Goal: Task Accomplishment & Management: Manage account settings

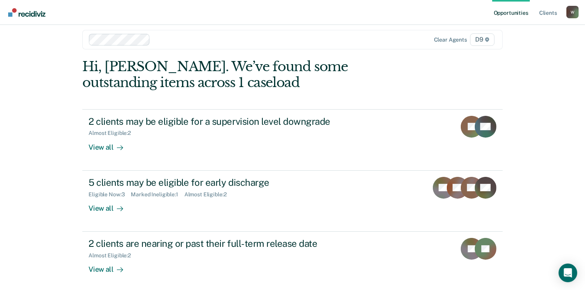
scroll to position [9, 0]
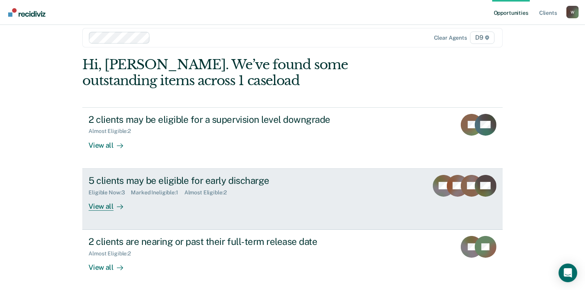
click at [102, 193] on div "Eligible Now : 3" at bounding box center [110, 192] width 42 height 7
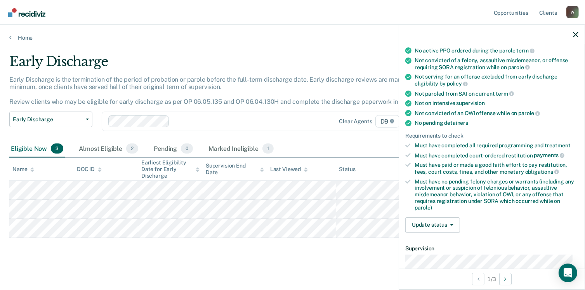
scroll to position [117, 0]
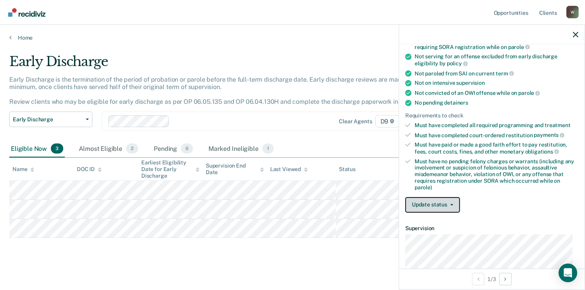
click at [449, 200] on button "Update status" at bounding box center [432, 205] width 55 height 16
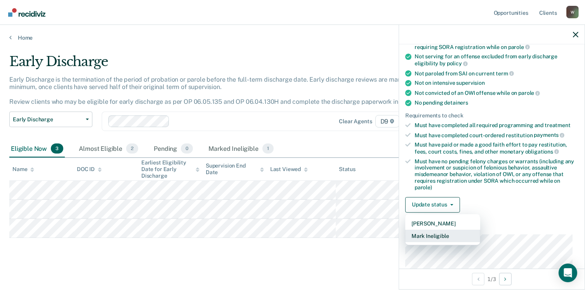
click at [447, 236] on button "Mark Ineligible" at bounding box center [442, 236] width 75 height 12
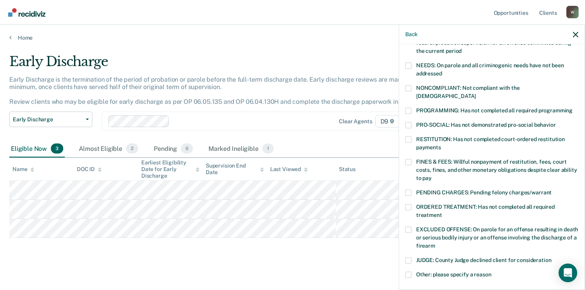
click at [405, 108] on span at bounding box center [408, 111] width 6 height 6
click at [573, 108] on input "PROGRAMMING: Has not completed all required programming" at bounding box center [573, 108] width 0 height 0
click at [407, 190] on span at bounding box center [408, 193] width 6 height 6
click at [552, 190] on input "PENDING CHARGES: Pending felony charges/warrant" at bounding box center [552, 190] width 0 height 0
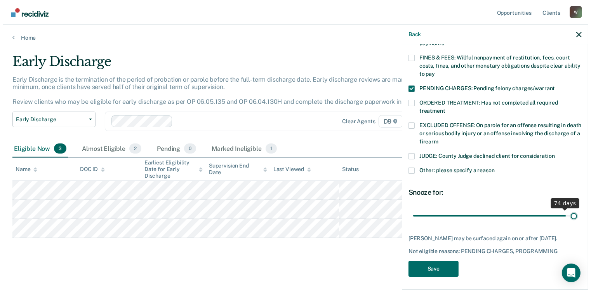
scroll to position [214, 0]
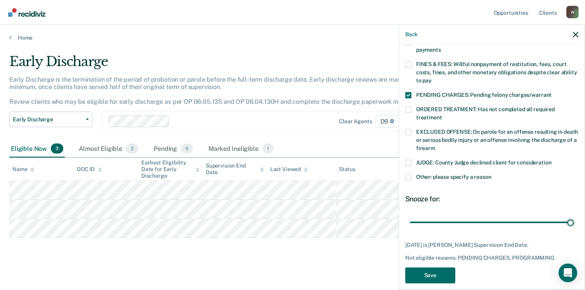
drag, startPoint x: 469, startPoint y: 206, endPoint x: 577, endPoint y: 219, distance: 108.3
type input "78"
click at [574, 216] on input "range" at bounding box center [492, 223] width 164 height 14
click at [443, 267] on button "Save" at bounding box center [430, 275] width 50 height 16
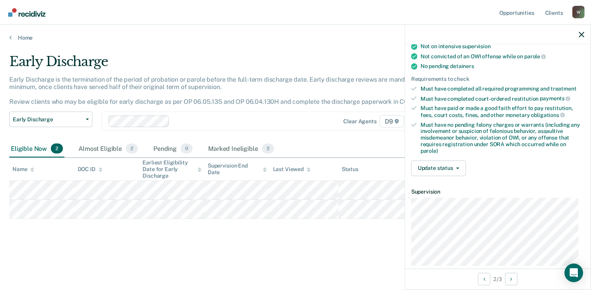
scroll to position [228, 0]
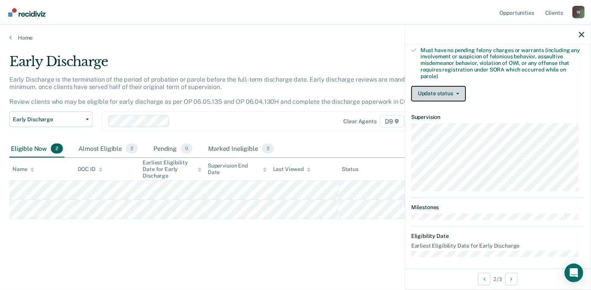
click at [459, 92] on button "Update status" at bounding box center [438, 94] width 55 height 16
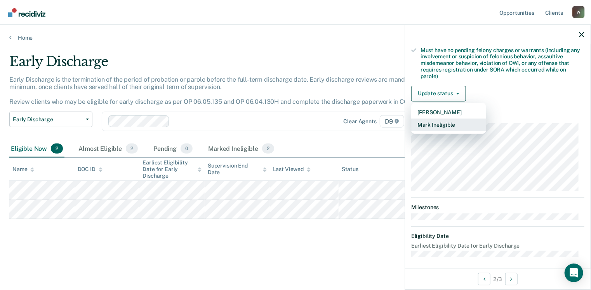
click at [439, 121] on button "Mark Ineligible" at bounding box center [448, 124] width 75 height 12
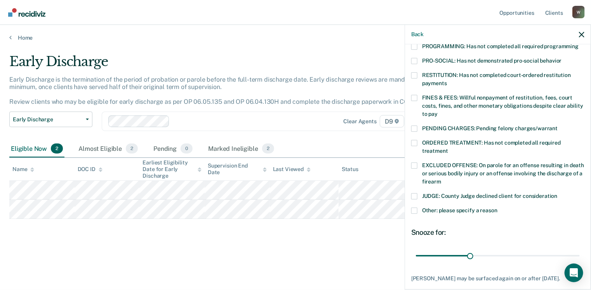
scroll to position [136, 0]
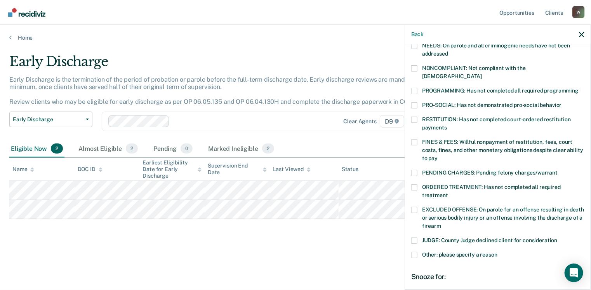
click at [416, 68] on span at bounding box center [414, 68] width 6 height 6
click at [482, 73] on input "NONCOMPLIANT: Not compliant with the [DEMOGRAPHIC_DATA]" at bounding box center [482, 73] width 0 height 0
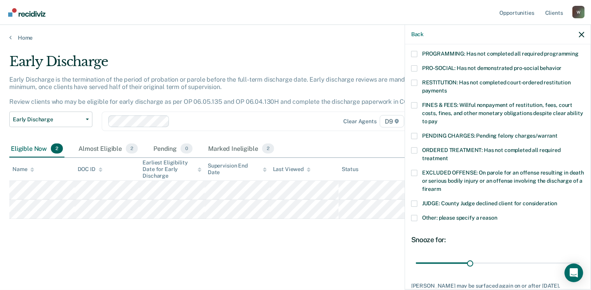
scroll to position [214, 0]
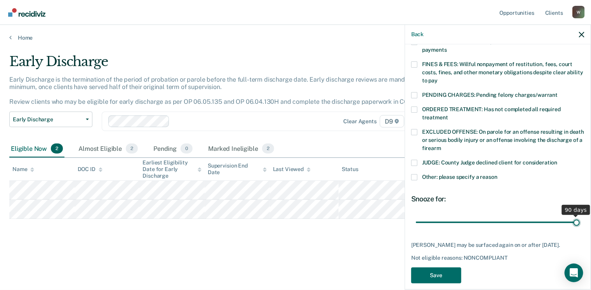
drag, startPoint x: 470, startPoint y: 215, endPoint x: 593, endPoint y: 221, distance: 123.6
type input "90"
click at [580, 221] on input "range" at bounding box center [498, 223] width 164 height 14
click at [447, 275] on button "Save" at bounding box center [436, 275] width 50 height 16
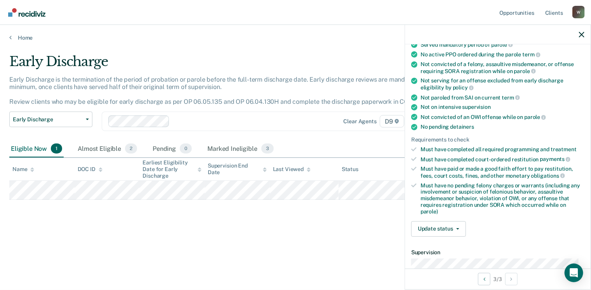
scroll to position [136, 0]
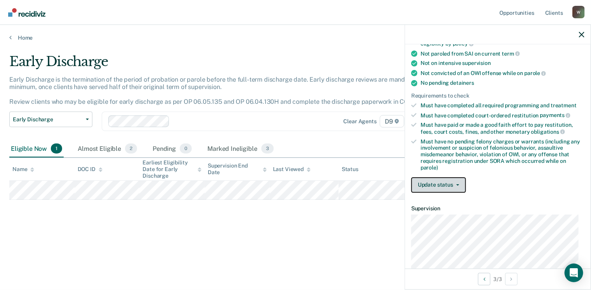
click at [448, 179] on button "Update status" at bounding box center [438, 185] width 55 height 16
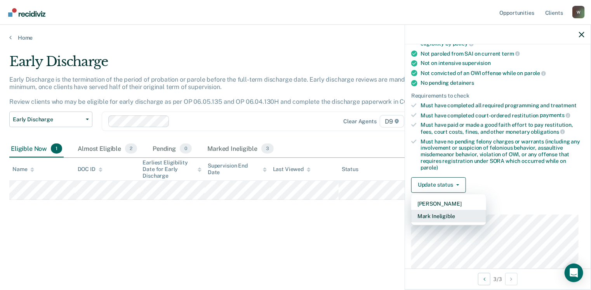
click at [446, 210] on button "Mark Ineligible" at bounding box center [448, 216] width 75 height 12
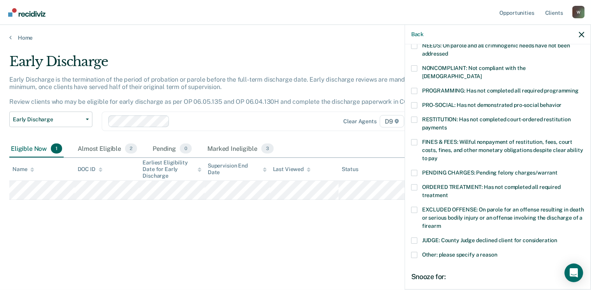
click at [412, 88] on span at bounding box center [414, 91] width 6 height 6
click at [579, 88] on input "PROGRAMMING: Has not completed all required programming" at bounding box center [579, 88] width 0 height 0
click at [418, 68] on label "NONCOMPLIANT: Not compliant with the [DEMOGRAPHIC_DATA]" at bounding box center [497, 73] width 173 height 16
click at [482, 73] on input "NONCOMPLIANT: Not compliant with the [DEMOGRAPHIC_DATA]" at bounding box center [482, 73] width 0 height 0
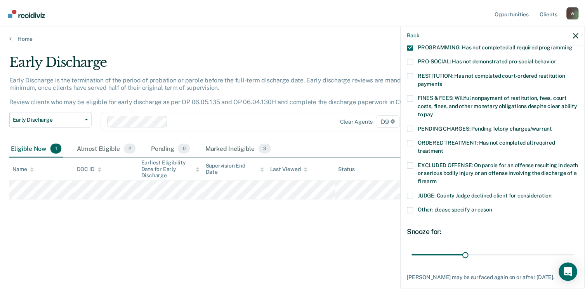
scroll to position [214, 0]
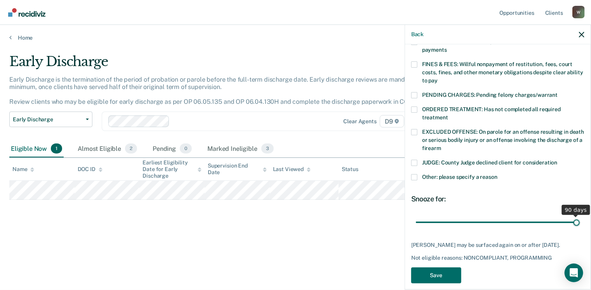
drag, startPoint x: 469, startPoint y: 213, endPoint x: 593, endPoint y: 212, distance: 124.3
type input "90"
click at [580, 216] on input "range" at bounding box center [498, 223] width 164 height 14
click at [435, 270] on button "Save" at bounding box center [436, 275] width 50 height 16
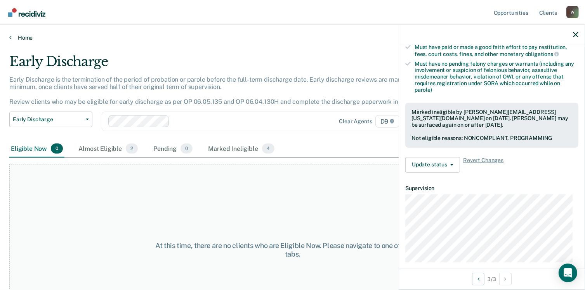
click at [30, 36] on link "Home" at bounding box center [292, 37] width 567 height 7
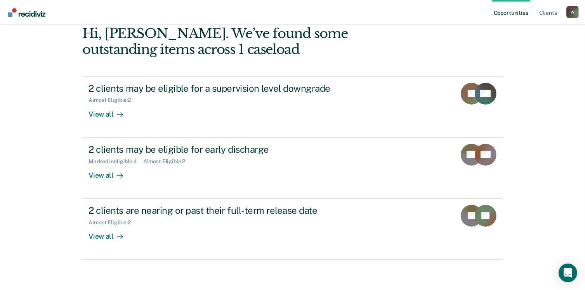
scroll to position [40, 0]
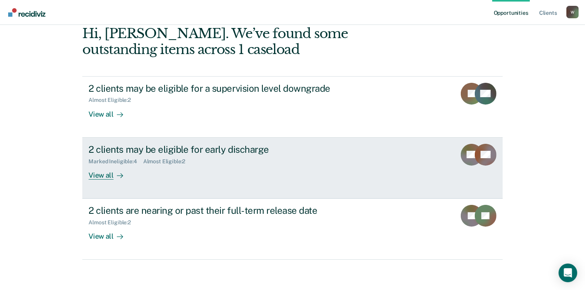
click at [98, 176] on div "View all" at bounding box center [110, 171] width 43 height 15
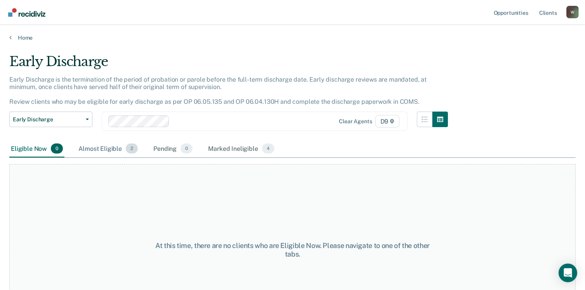
click at [111, 145] on div "Almost Eligible 2" at bounding box center [108, 148] width 63 height 17
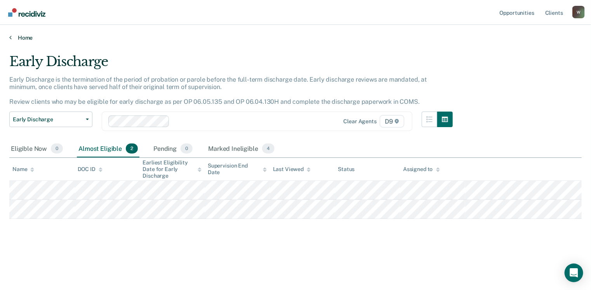
click at [30, 40] on link "Home" at bounding box center [295, 37] width 572 height 7
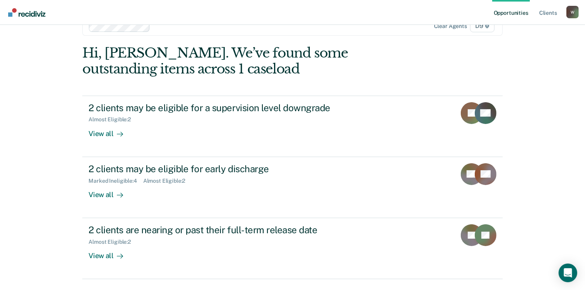
scroll to position [40, 0]
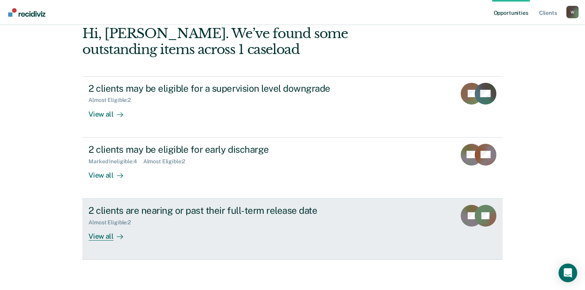
click at [96, 233] on div "View all" at bounding box center [110, 233] width 43 height 15
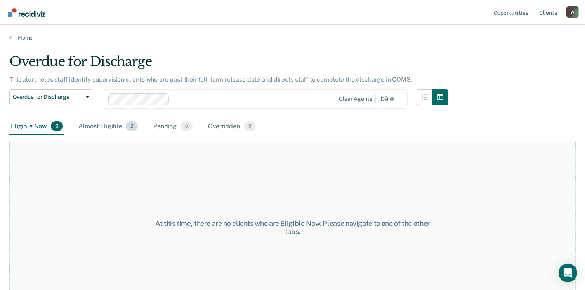
click at [97, 123] on div "Almost Eligible 2" at bounding box center [108, 126] width 63 height 17
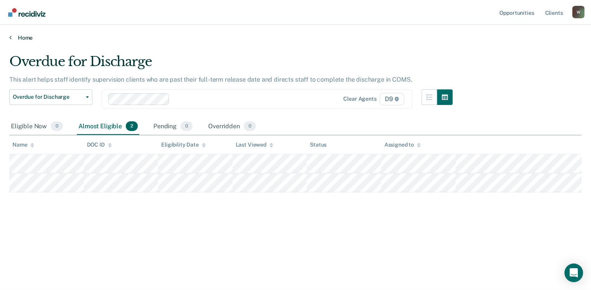
click at [19, 38] on link "Home" at bounding box center [295, 37] width 572 height 7
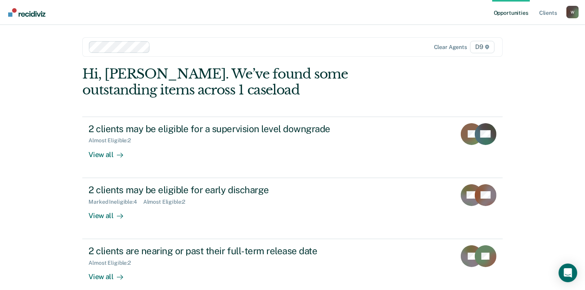
scroll to position [40, 0]
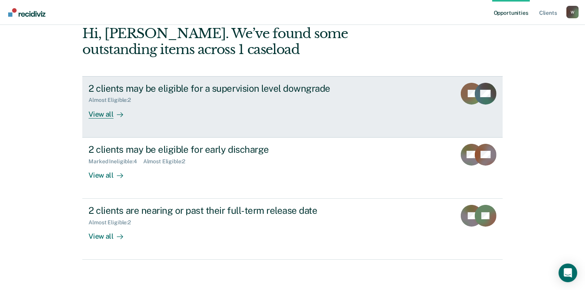
click at [95, 116] on div "View all" at bounding box center [110, 110] width 43 height 15
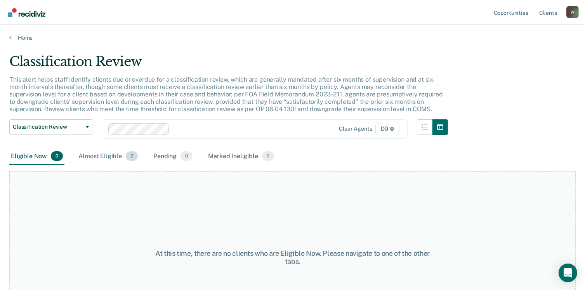
click at [94, 153] on div "Almost Eligible 2" at bounding box center [108, 156] width 63 height 17
